Goal: Task Accomplishment & Management: Use online tool/utility

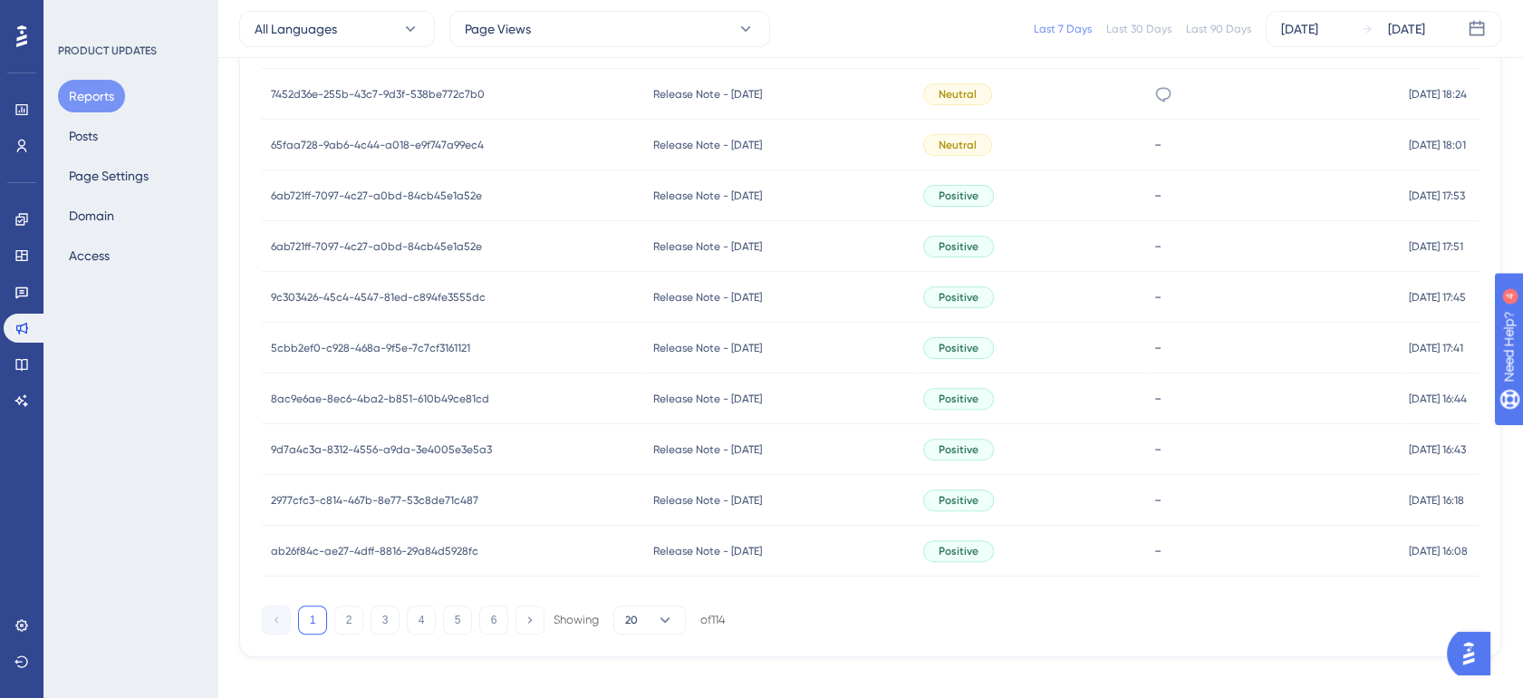
scroll to position [1343, 0]
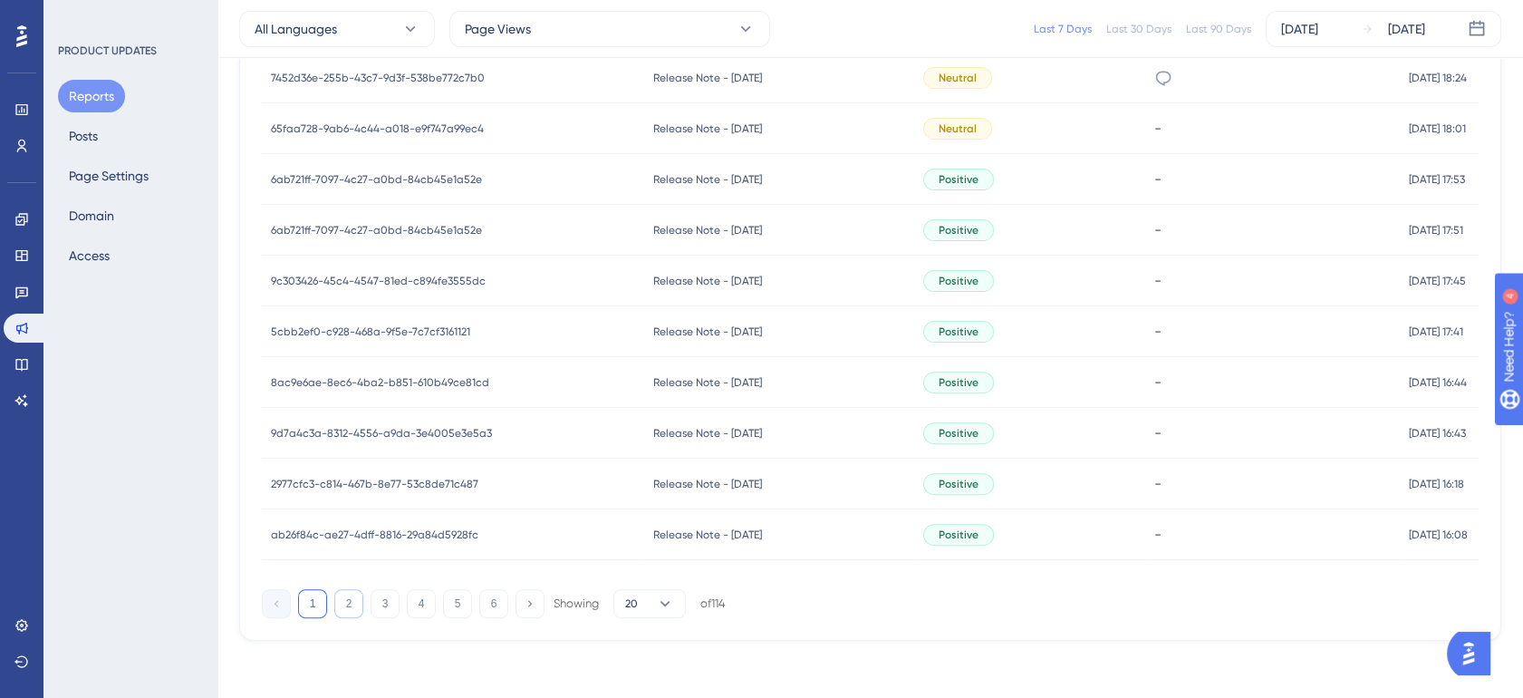
click at [341, 602] on button "2" at bounding box center [348, 603] width 29 height 29
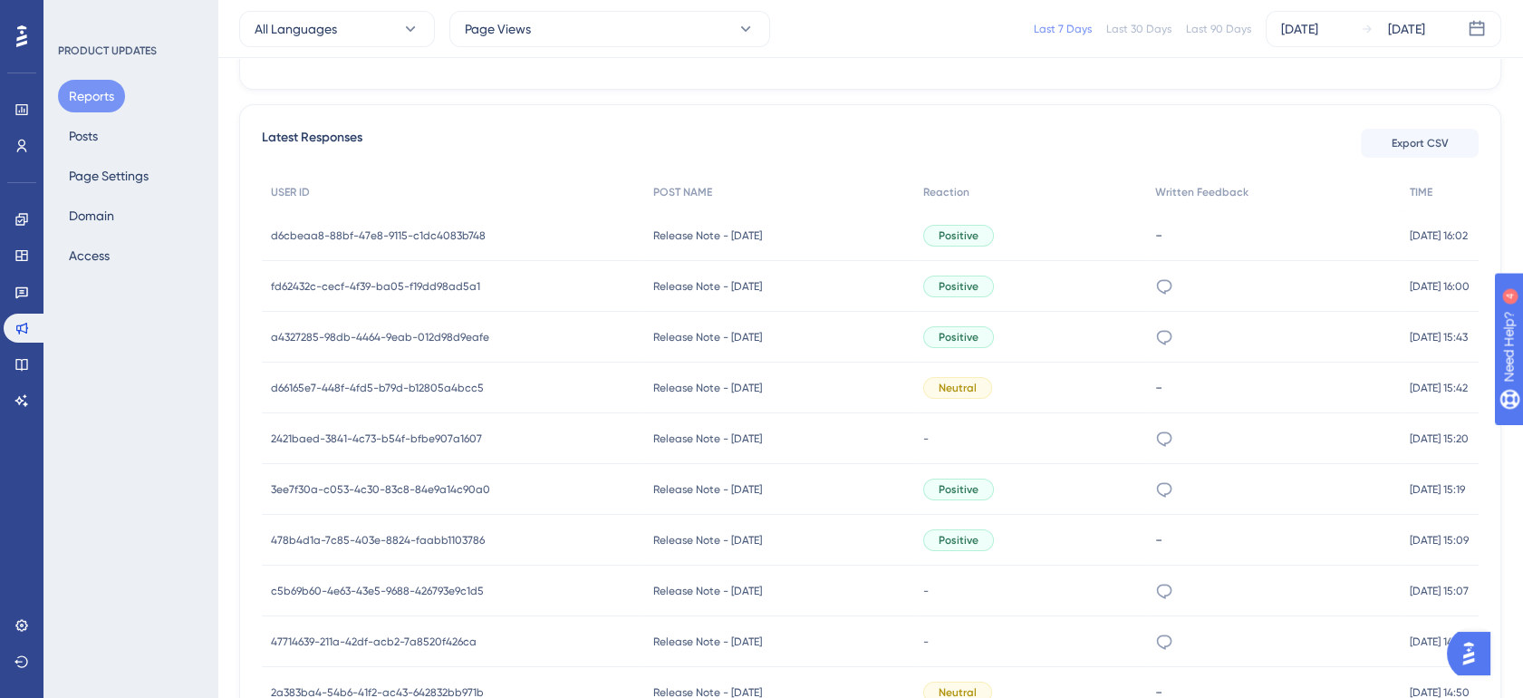
scroll to position [672, 0]
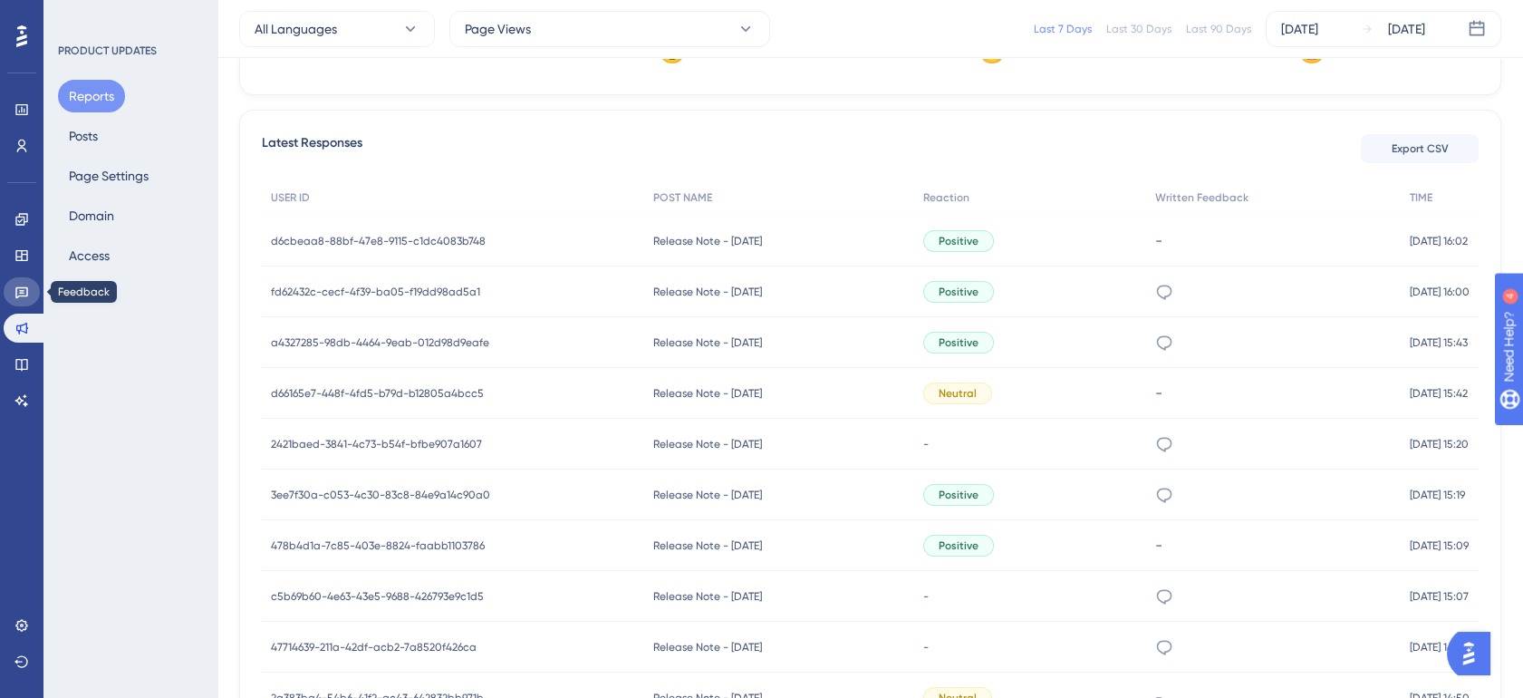
click at [26, 282] on link at bounding box center [22, 291] width 36 height 29
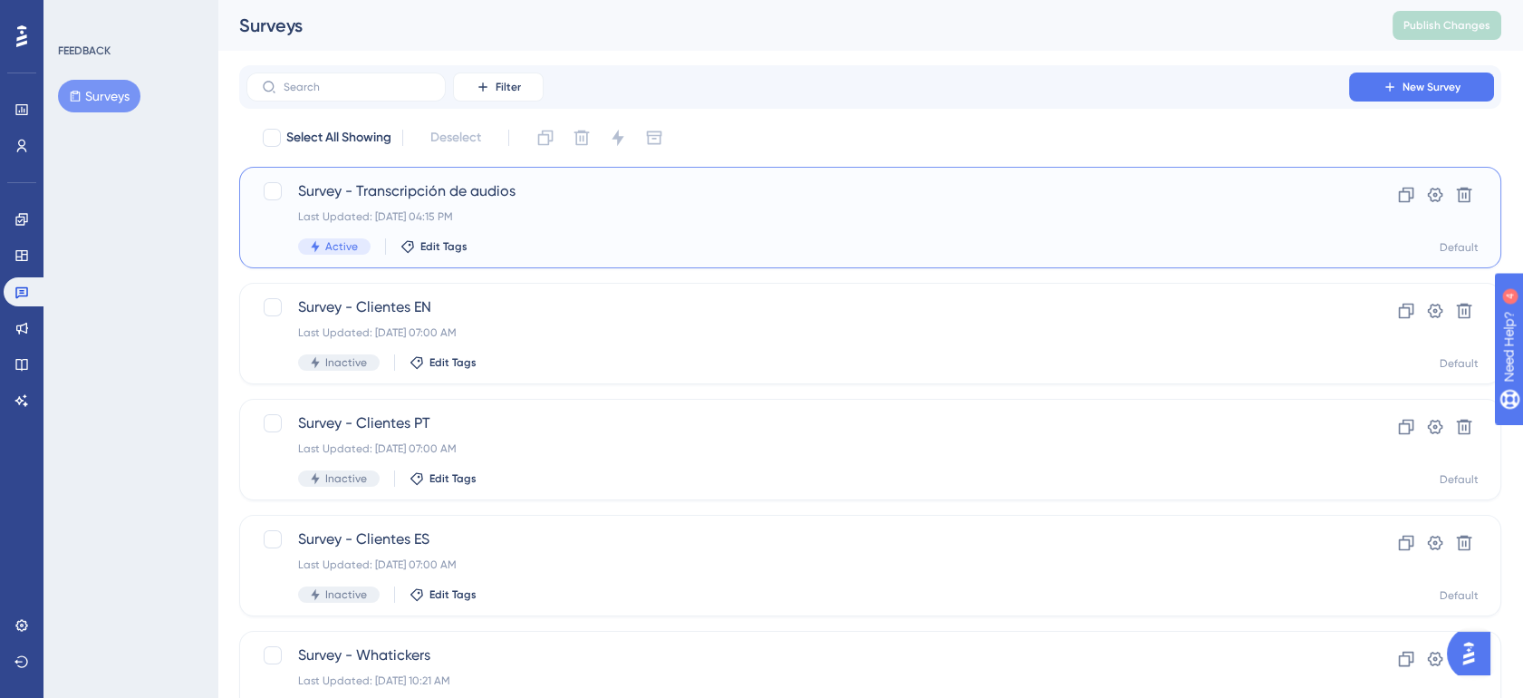
click at [583, 246] on div "Active Edit Tags" at bounding box center [797, 246] width 999 height 16
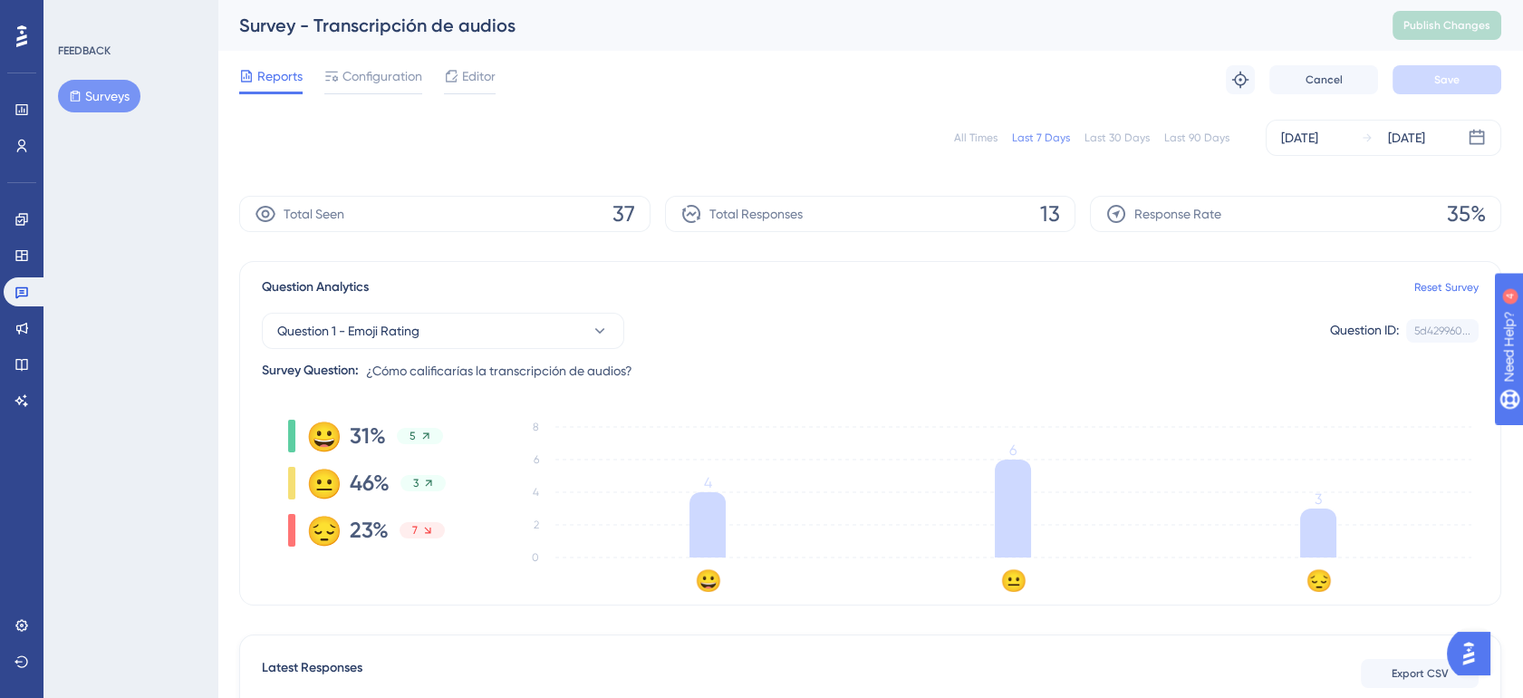
click at [973, 140] on div "All Times" at bounding box center [975, 137] width 43 height 14
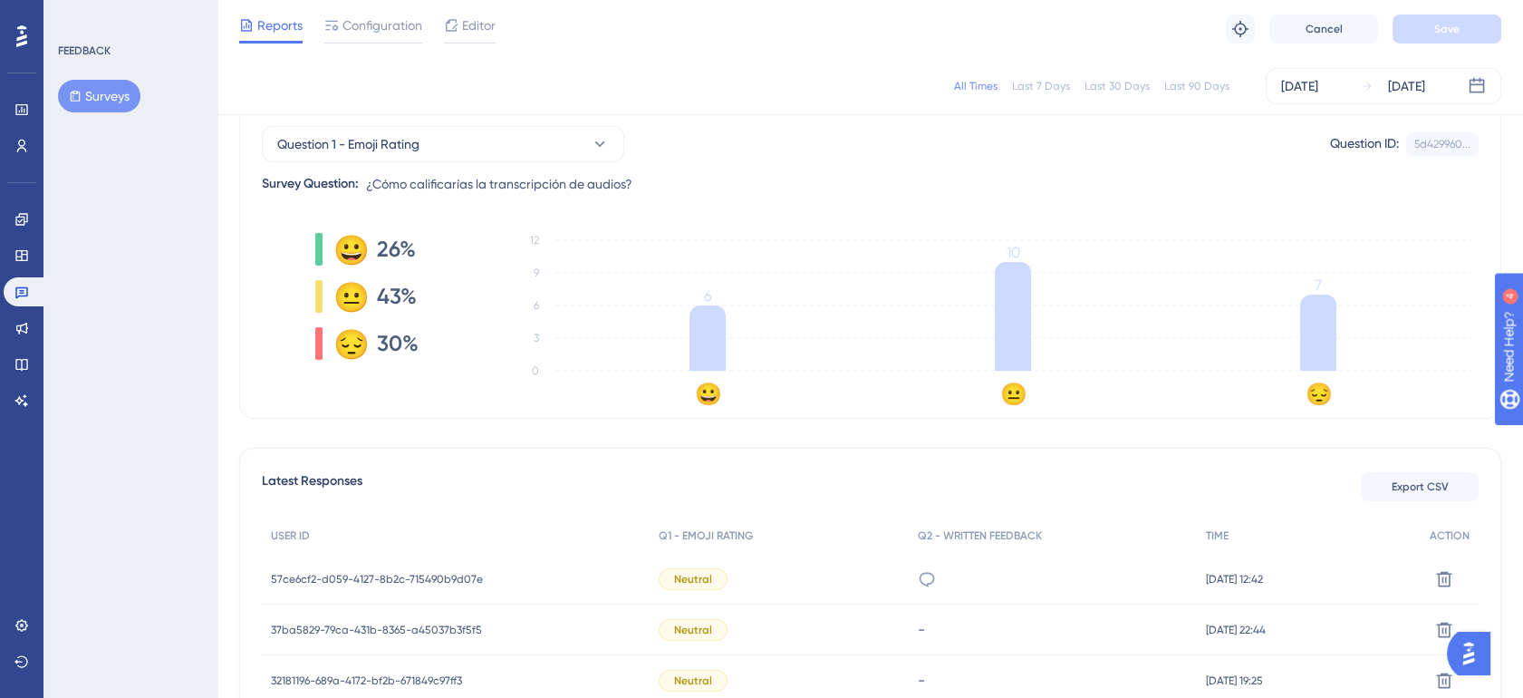
scroll to position [167, 0]
